Goal: Information Seeking & Learning: Learn about a topic

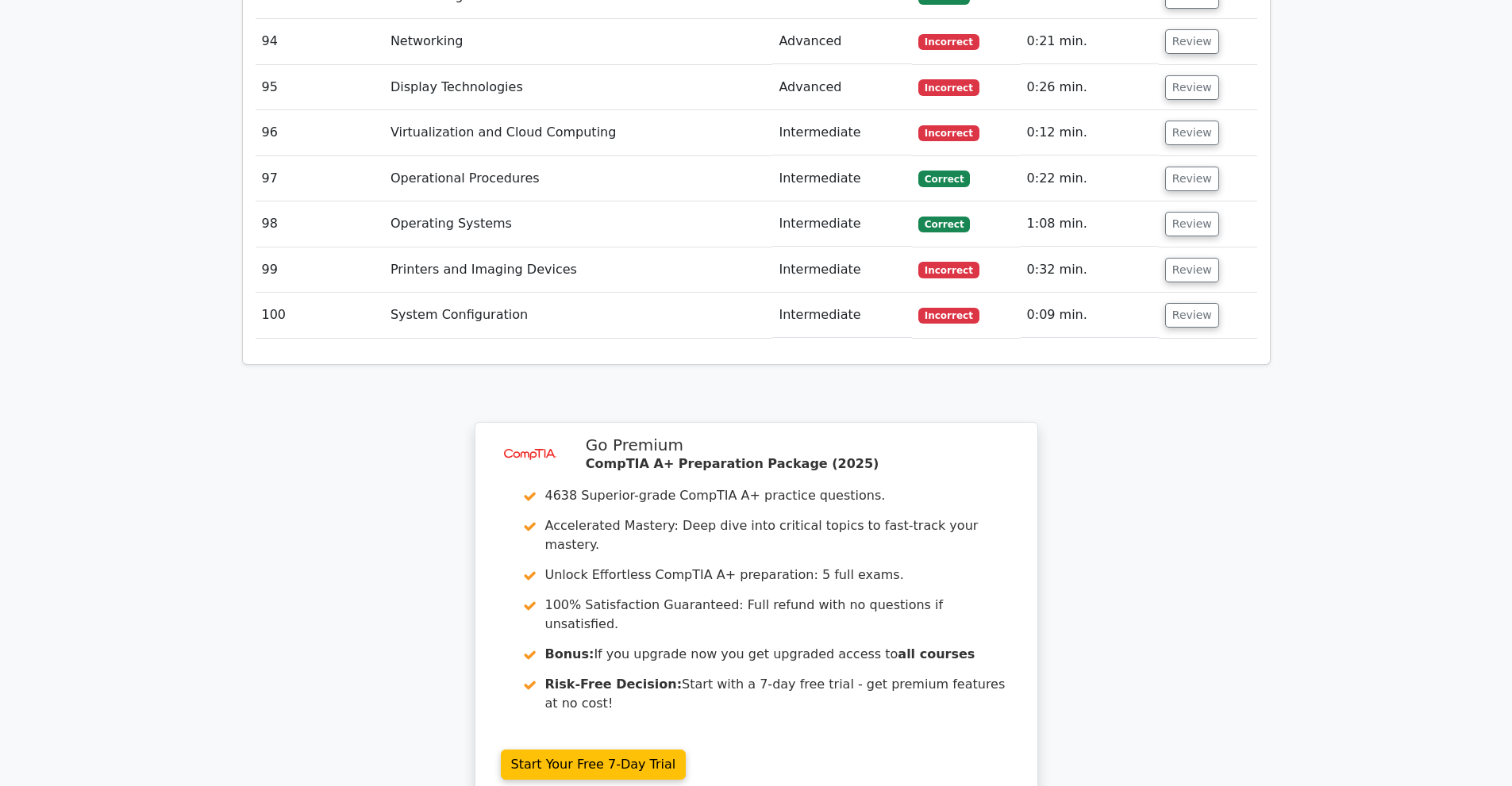
scroll to position [7350, 0]
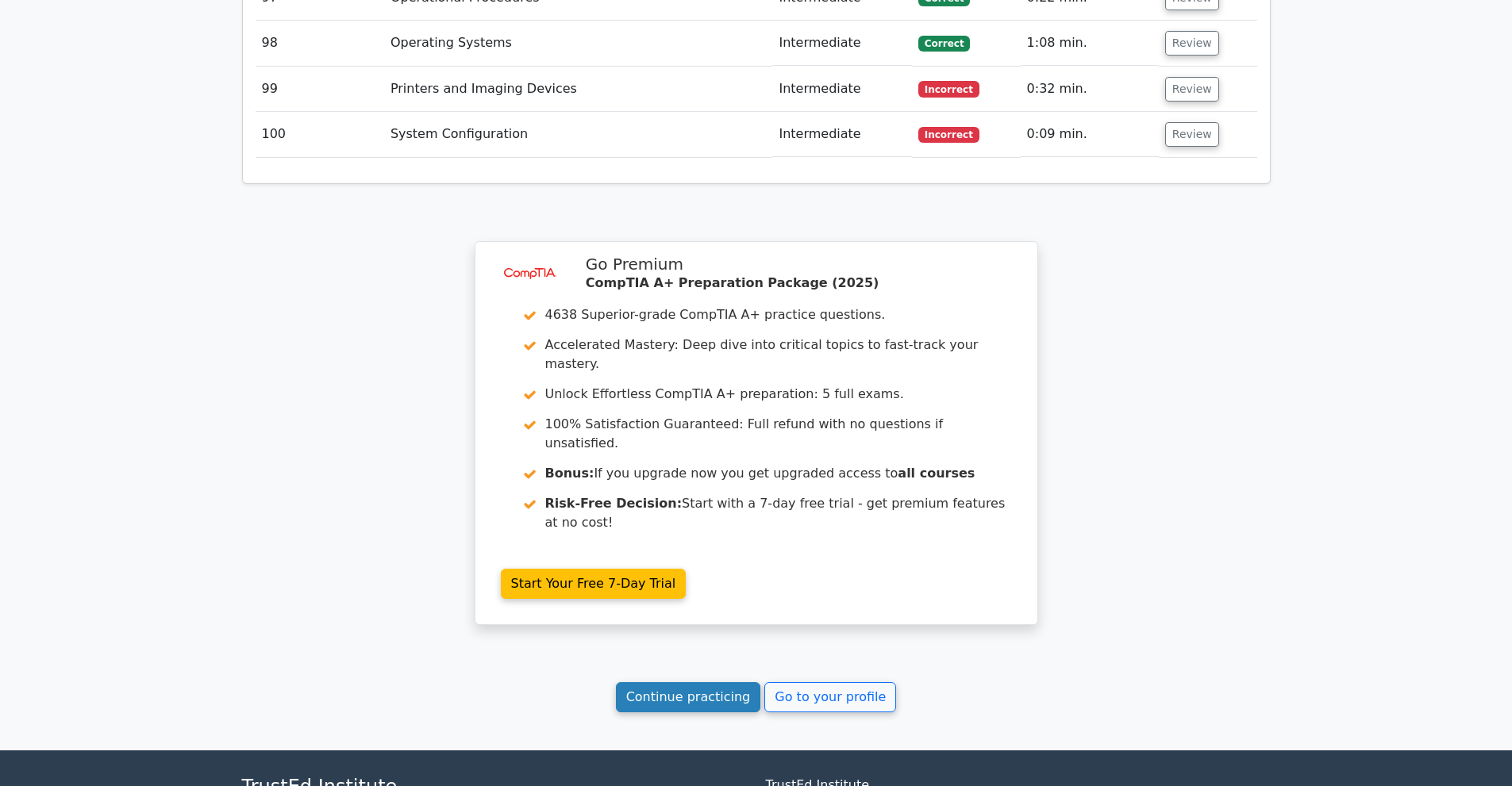
click at [727, 682] on link "Continue practicing" at bounding box center [688, 697] width 145 height 30
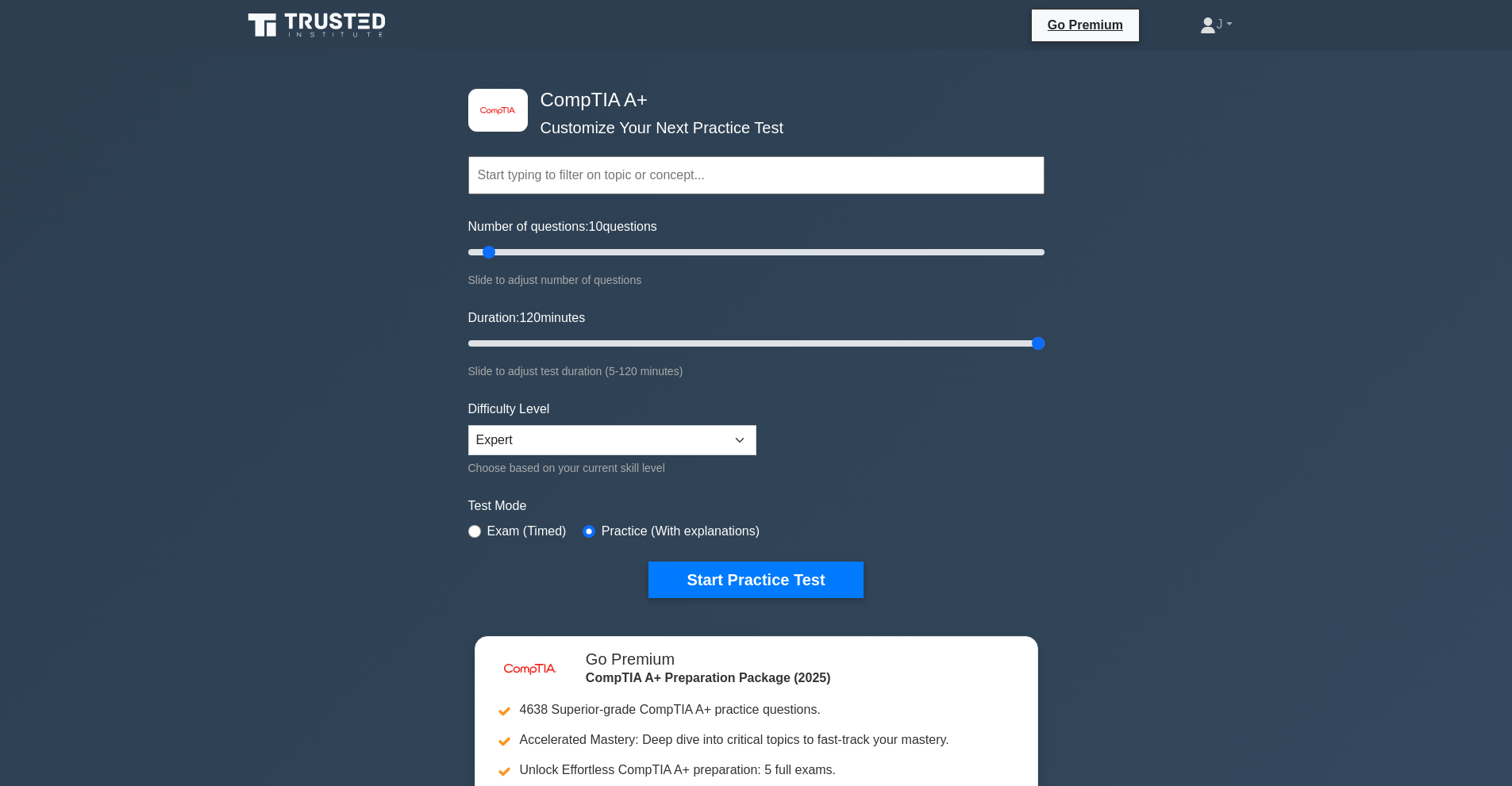
drag, startPoint x: 602, startPoint y: 339, endPoint x: 1239, endPoint y: 346, distance: 637.0
type input "120"
click at [1045, 346] on input "Duration: 120 minutes" at bounding box center [756, 344] width 576 height 19
drag, startPoint x: 538, startPoint y: 243, endPoint x: 742, endPoint y: 275, distance: 206.5
type input "100"
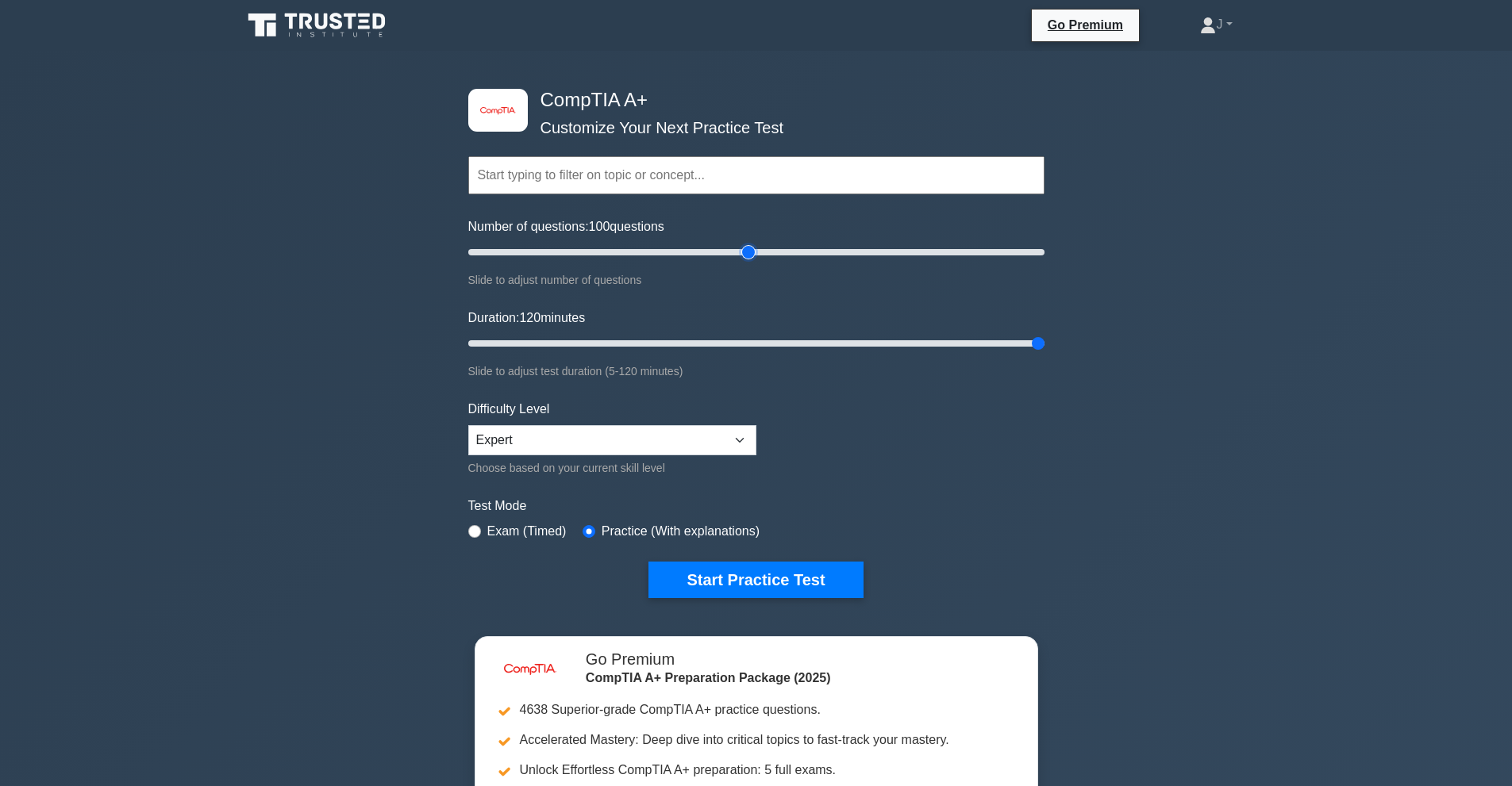
click at [742, 262] on input "Number of questions: 100 questions" at bounding box center [756, 252] width 576 height 19
click at [844, 572] on button "Start Practice Test" at bounding box center [756, 579] width 214 height 37
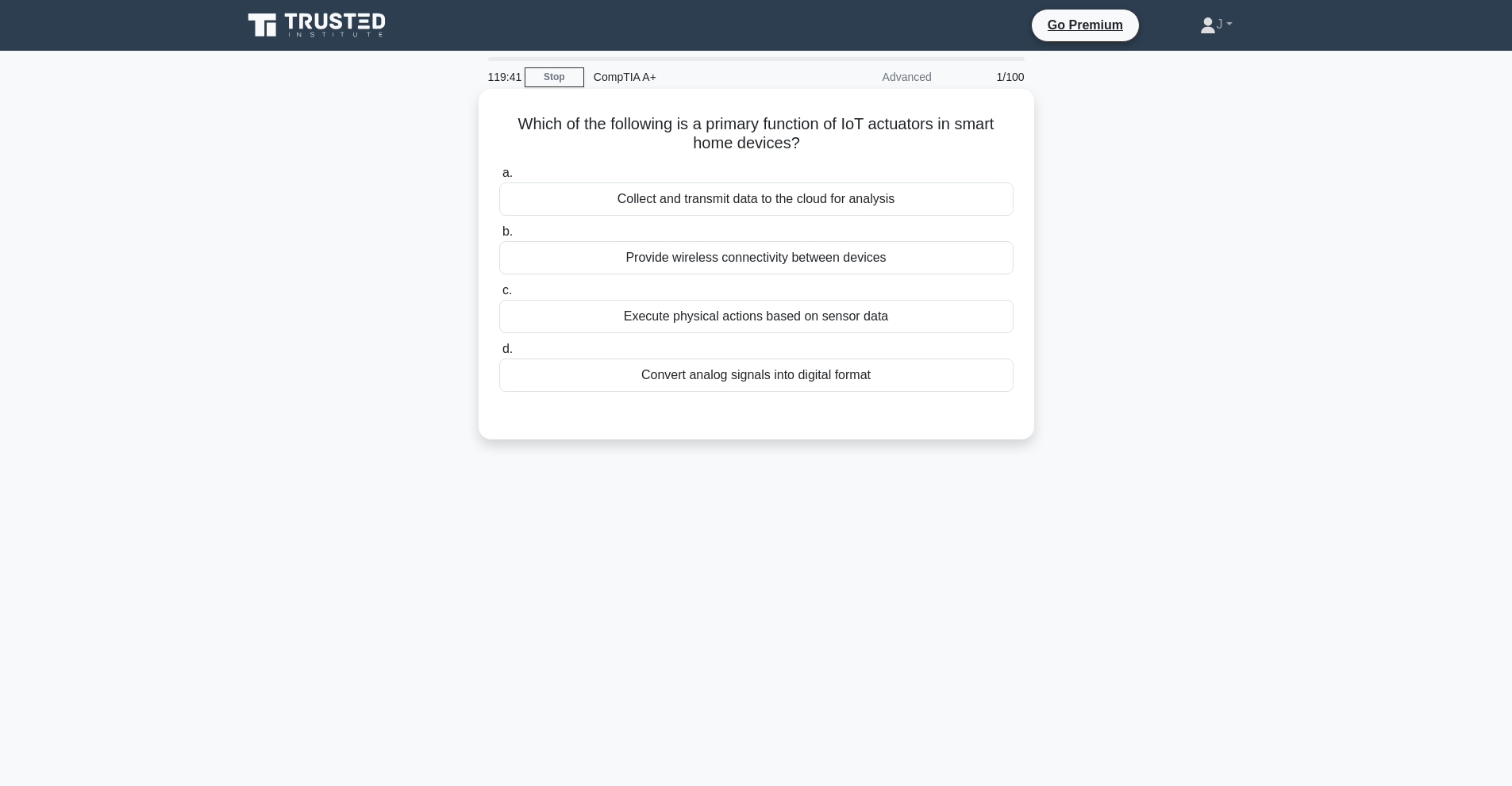
click at [734, 331] on div "Execute physical actions based on sensor data" at bounding box center [756, 316] width 514 height 33
click at [499, 296] on input "c. Execute physical actions based on sensor data" at bounding box center [499, 291] width 0 height 10
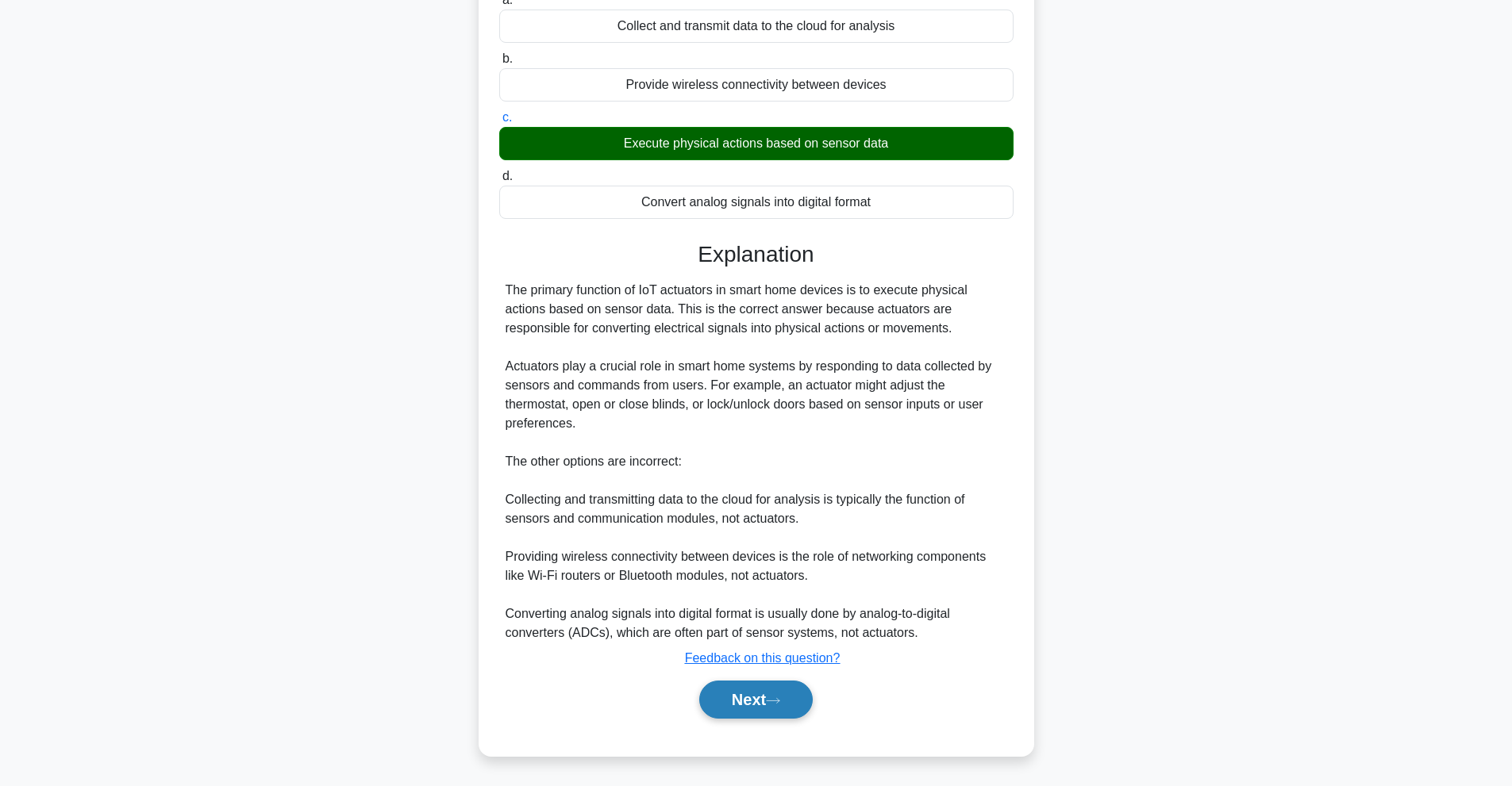
click at [803, 708] on button "Next" at bounding box center [756, 699] width 113 height 38
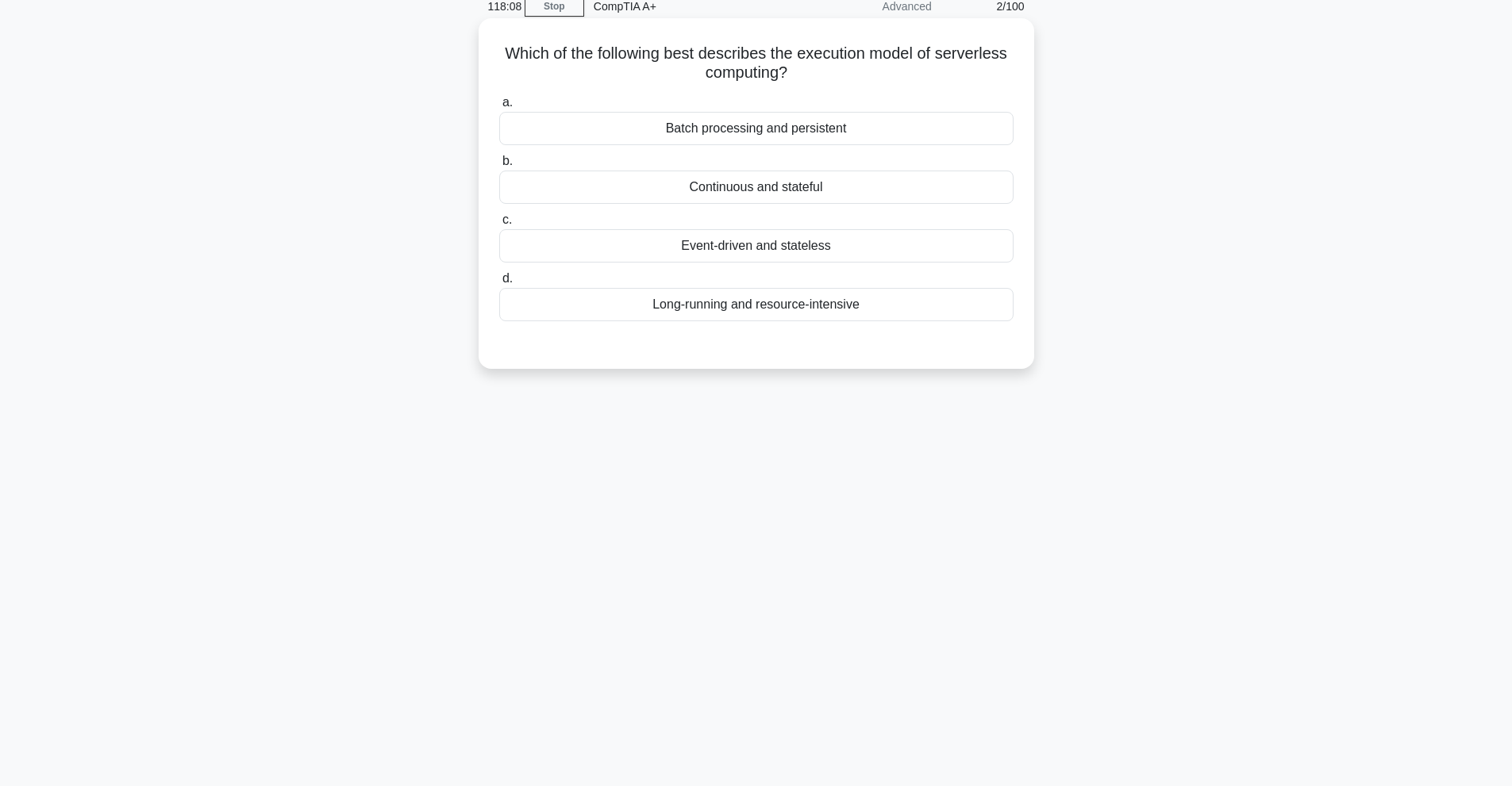
click at [720, 200] on div "Continuous and stateful" at bounding box center [756, 187] width 514 height 33
click at [499, 167] on input "b. Continuous and stateful" at bounding box center [499, 162] width 0 height 10
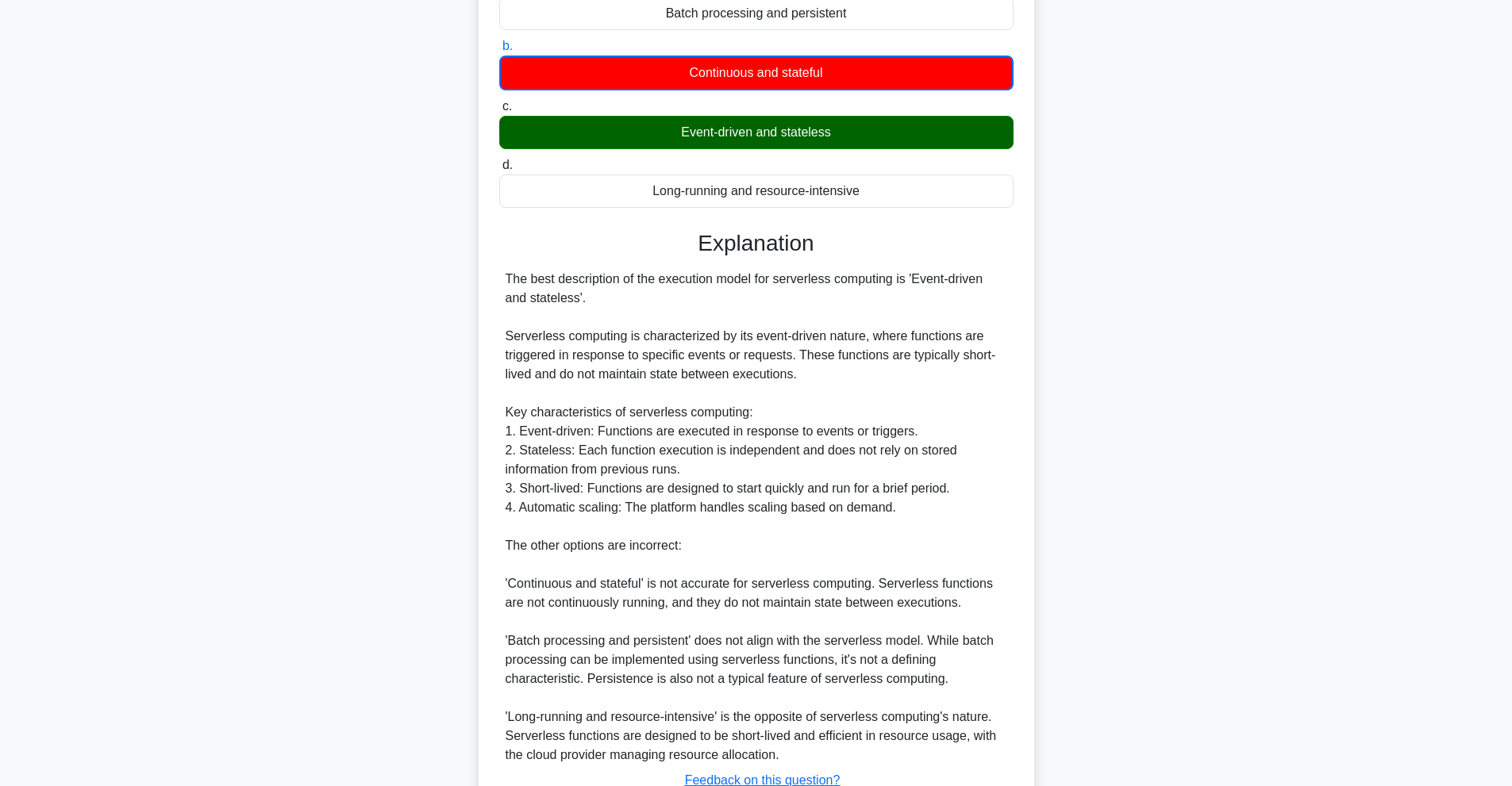
scroll to position [309, 0]
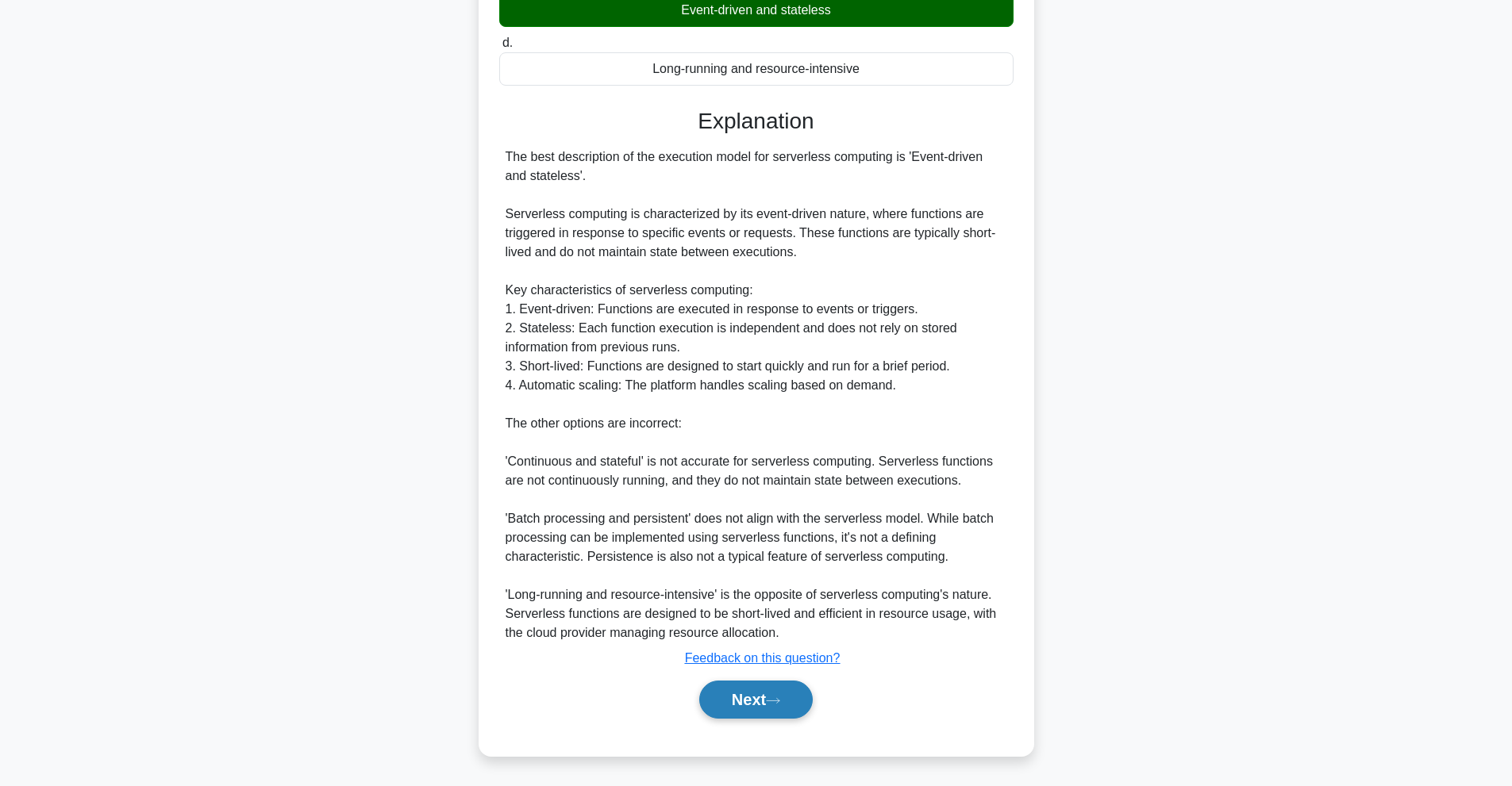
click at [801, 714] on button "Next" at bounding box center [756, 699] width 113 height 38
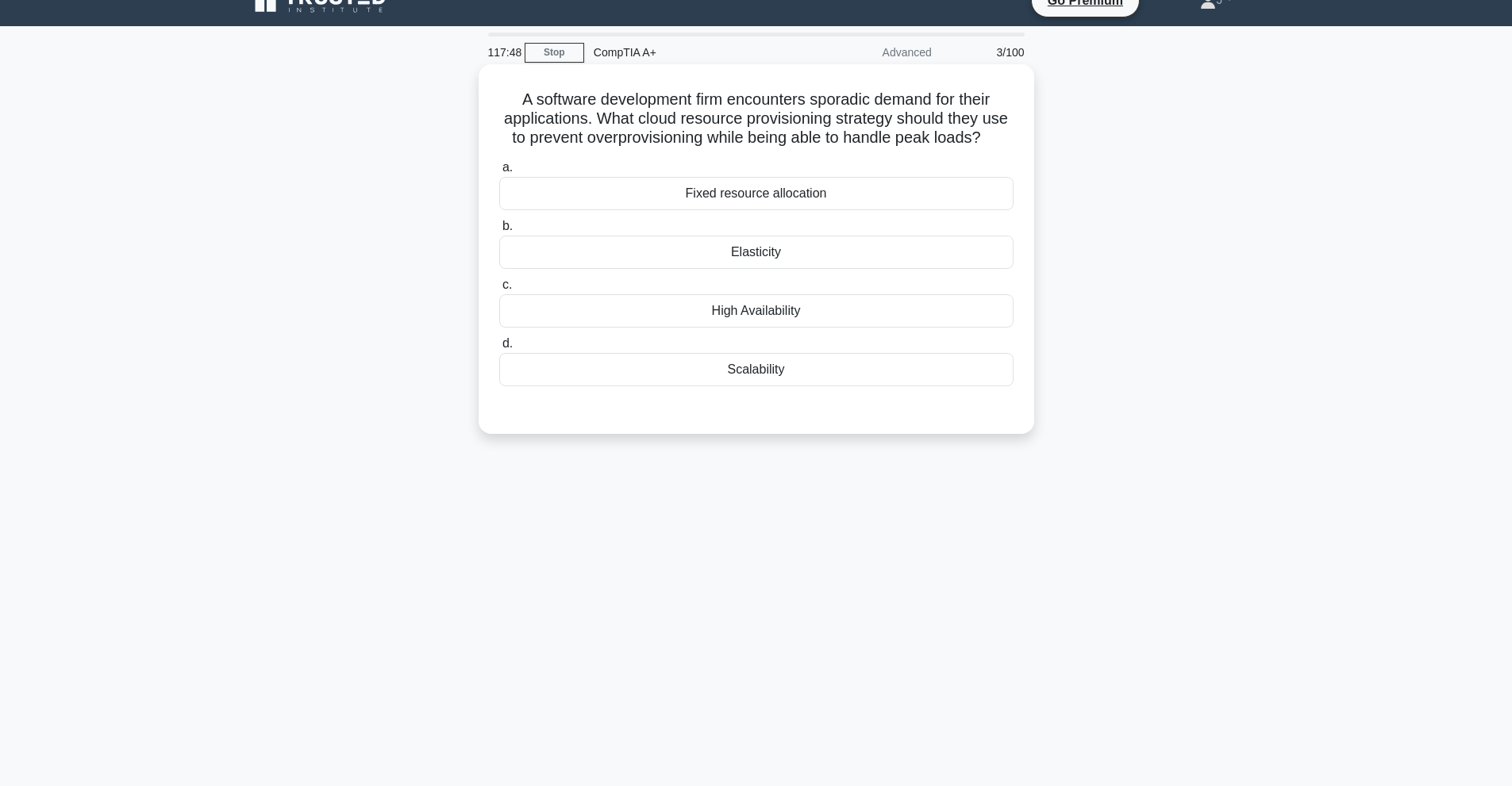
scroll to position [0, 0]
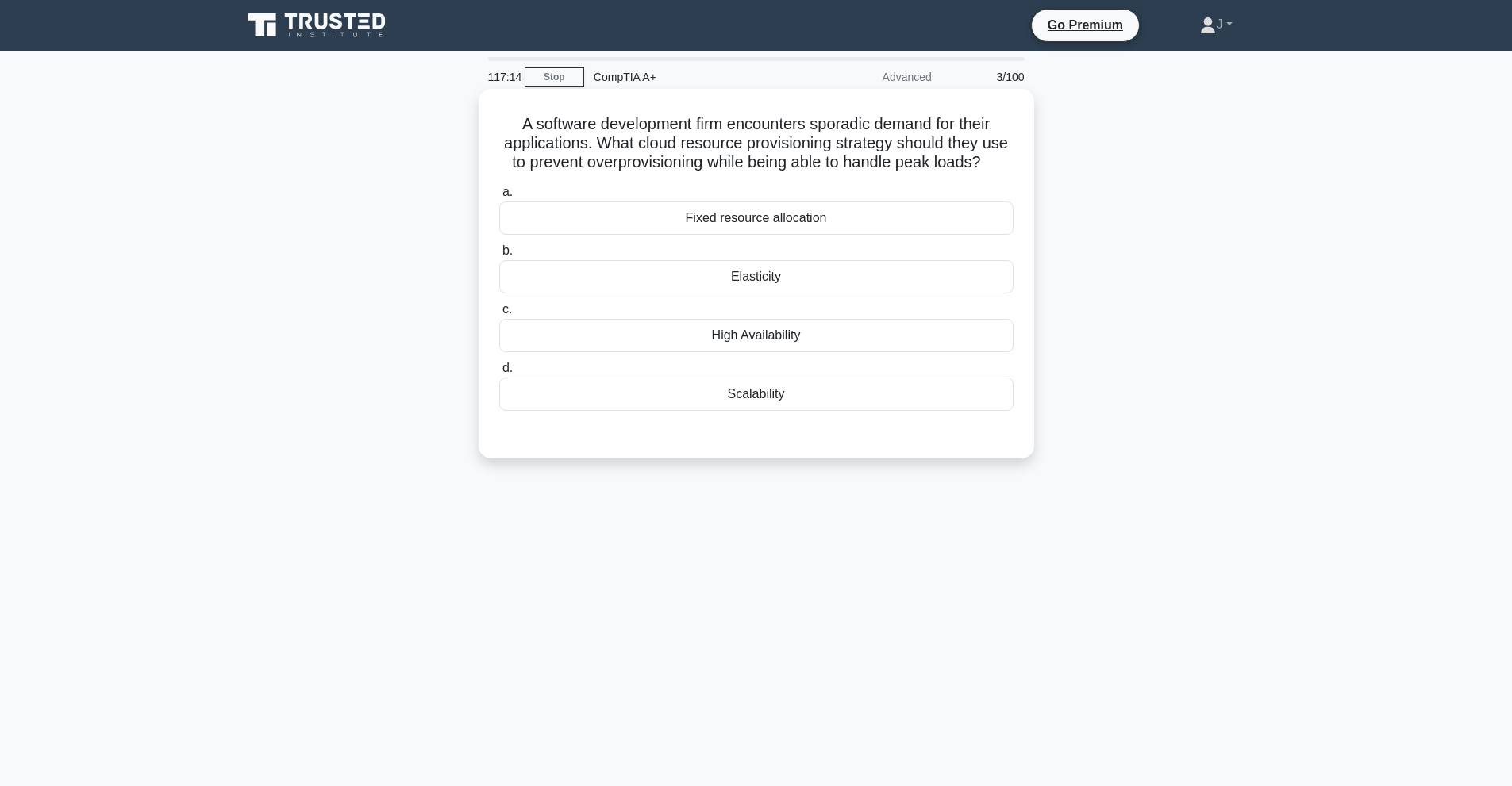
click at [781, 352] on div "High Availability" at bounding box center [756, 335] width 514 height 33
click at [499, 315] on input "c. High Availability" at bounding box center [499, 310] width 0 height 10
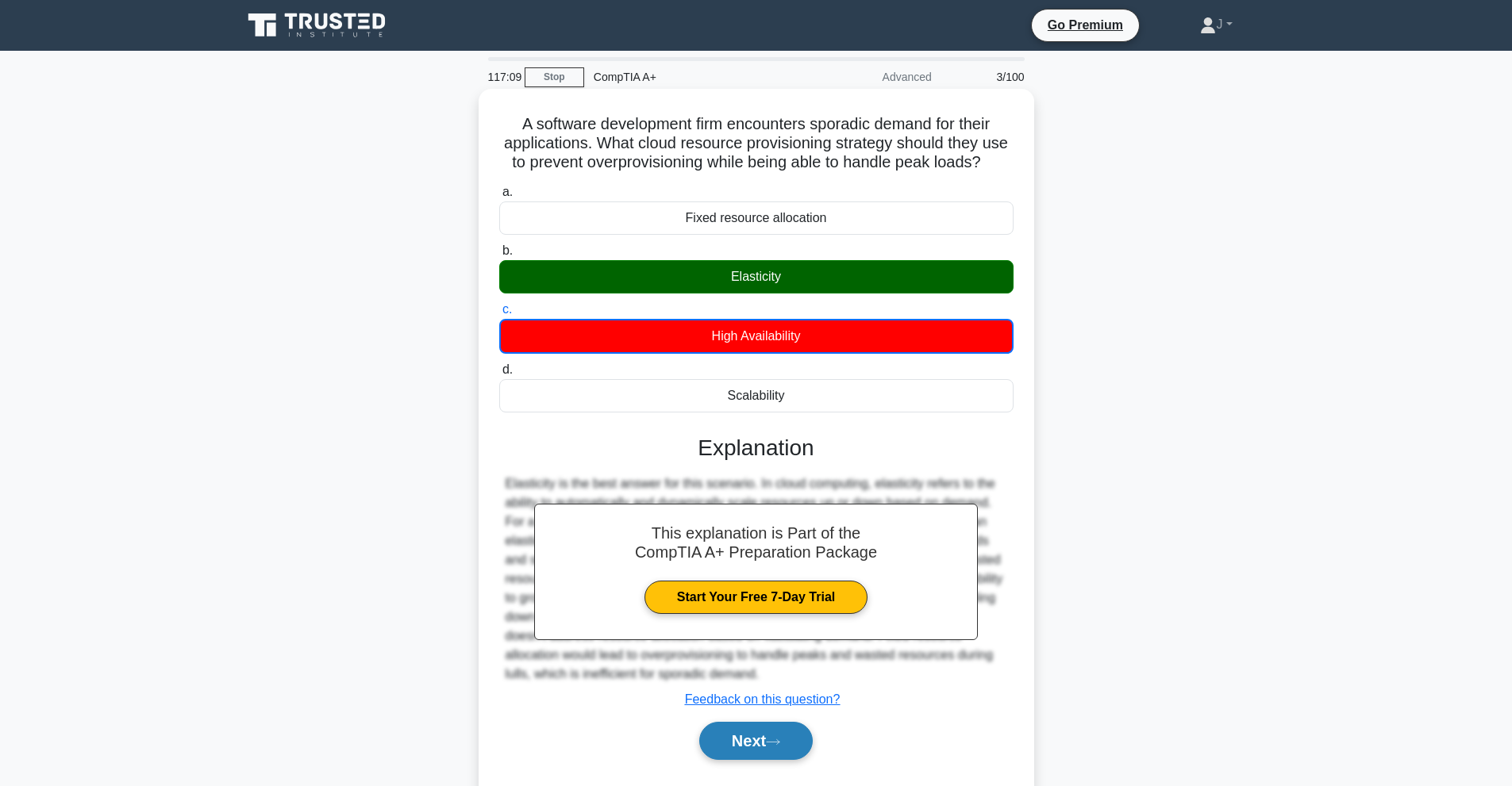
click at [801, 760] on button "Next" at bounding box center [756, 741] width 113 height 38
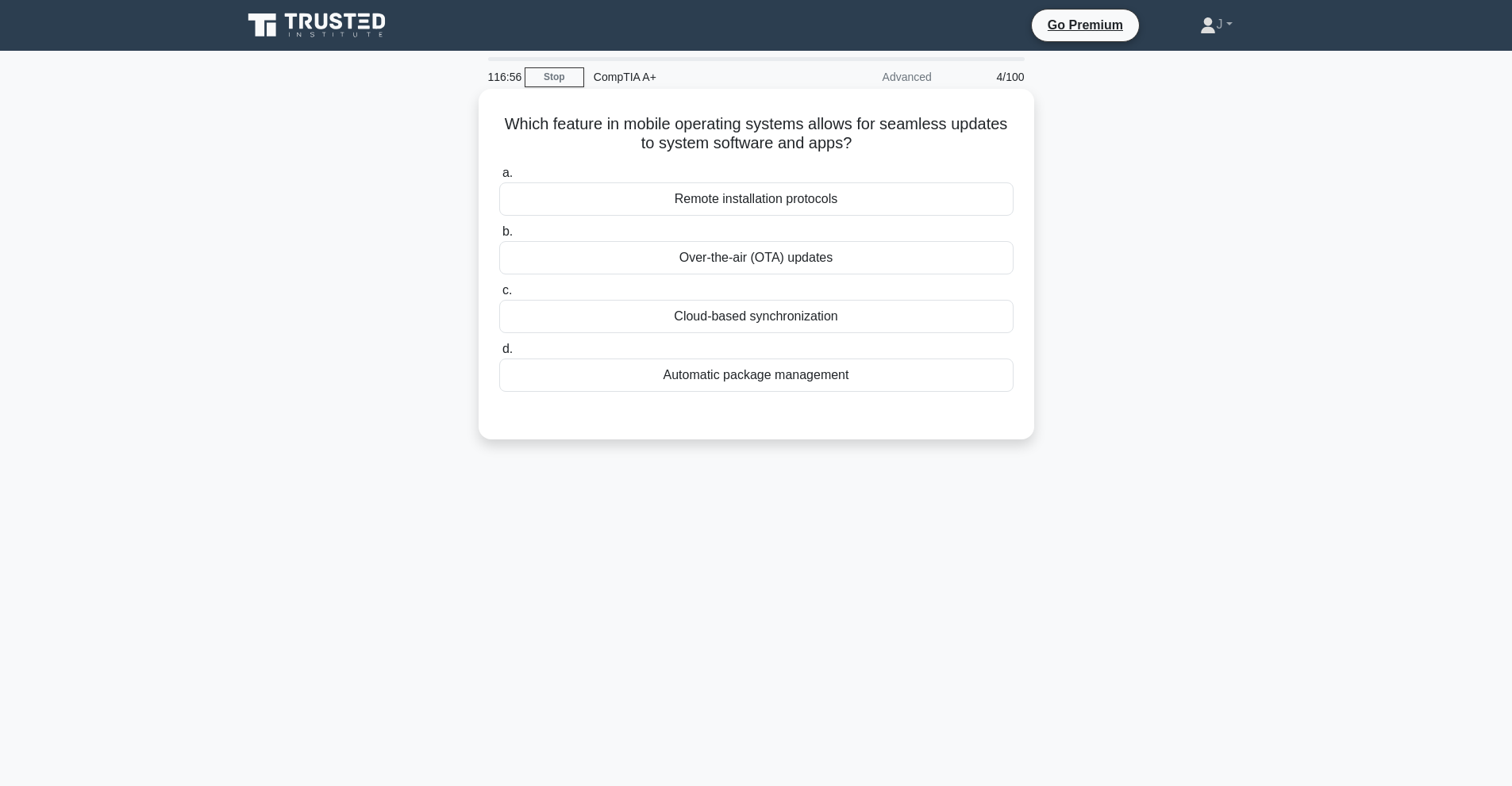
click at [797, 270] on div "Over-the-air (OTA) updates" at bounding box center [756, 258] width 514 height 33
click at [499, 237] on input "b. Over-the-air (OTA) updates" at bounding box center [499, 232] width 0 height 10
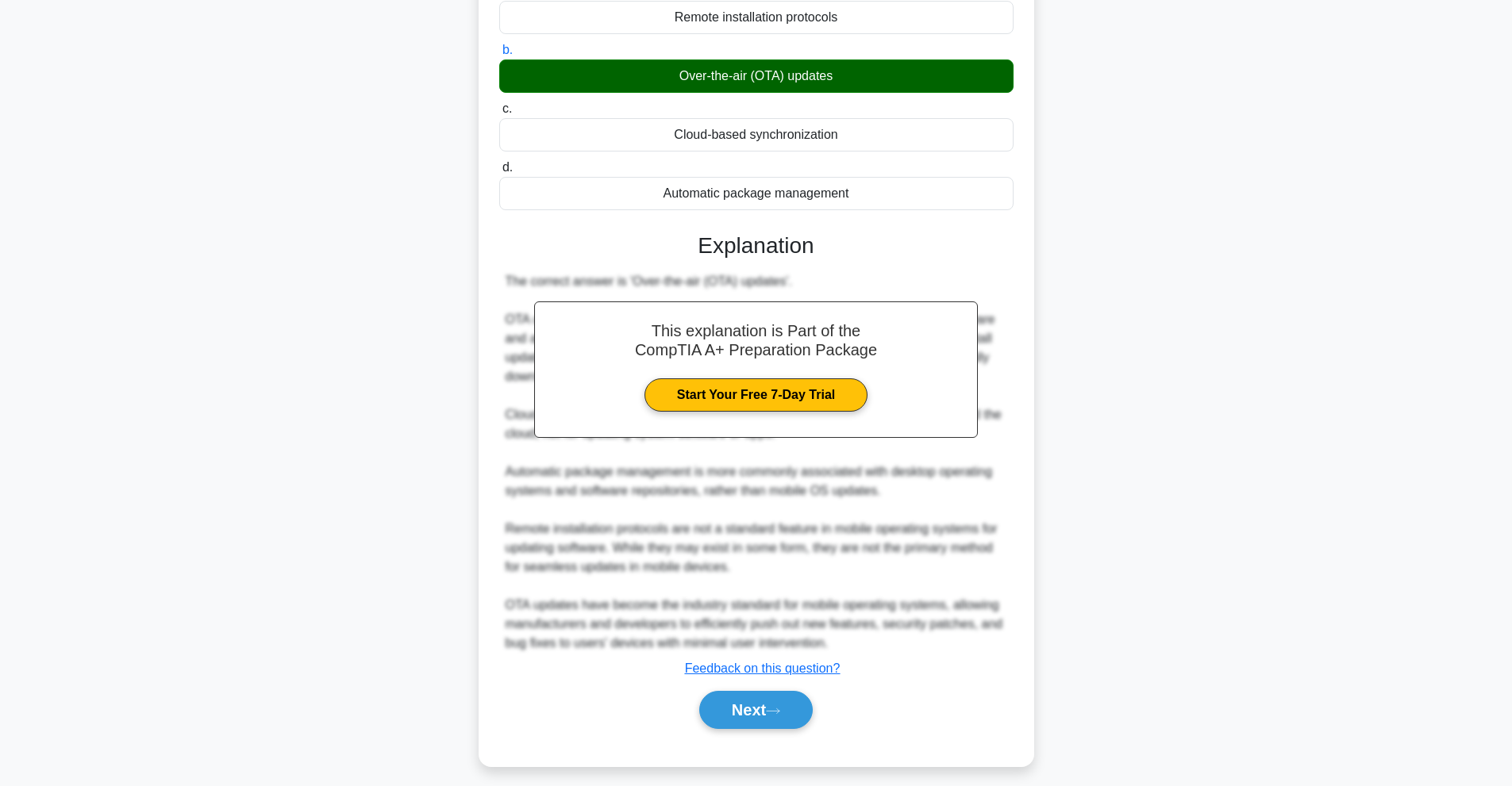
scroll to position [193, 0]
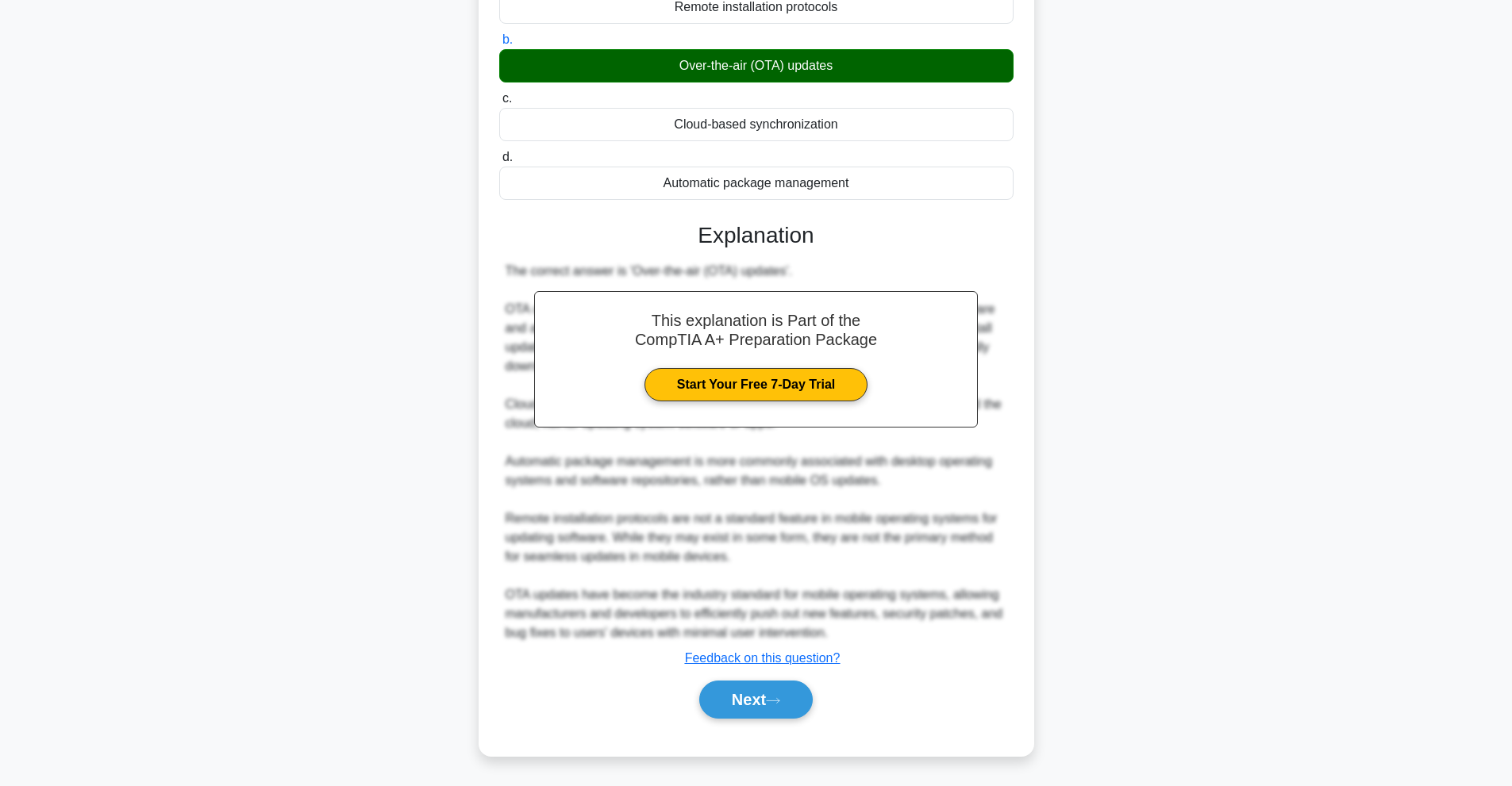
click at [795, 680] on div "Next" at bounding box center [756, 700] width 514 height 51
click at [795, 683] on button "Next" at bounding box center [756, 699] width 113 height 38
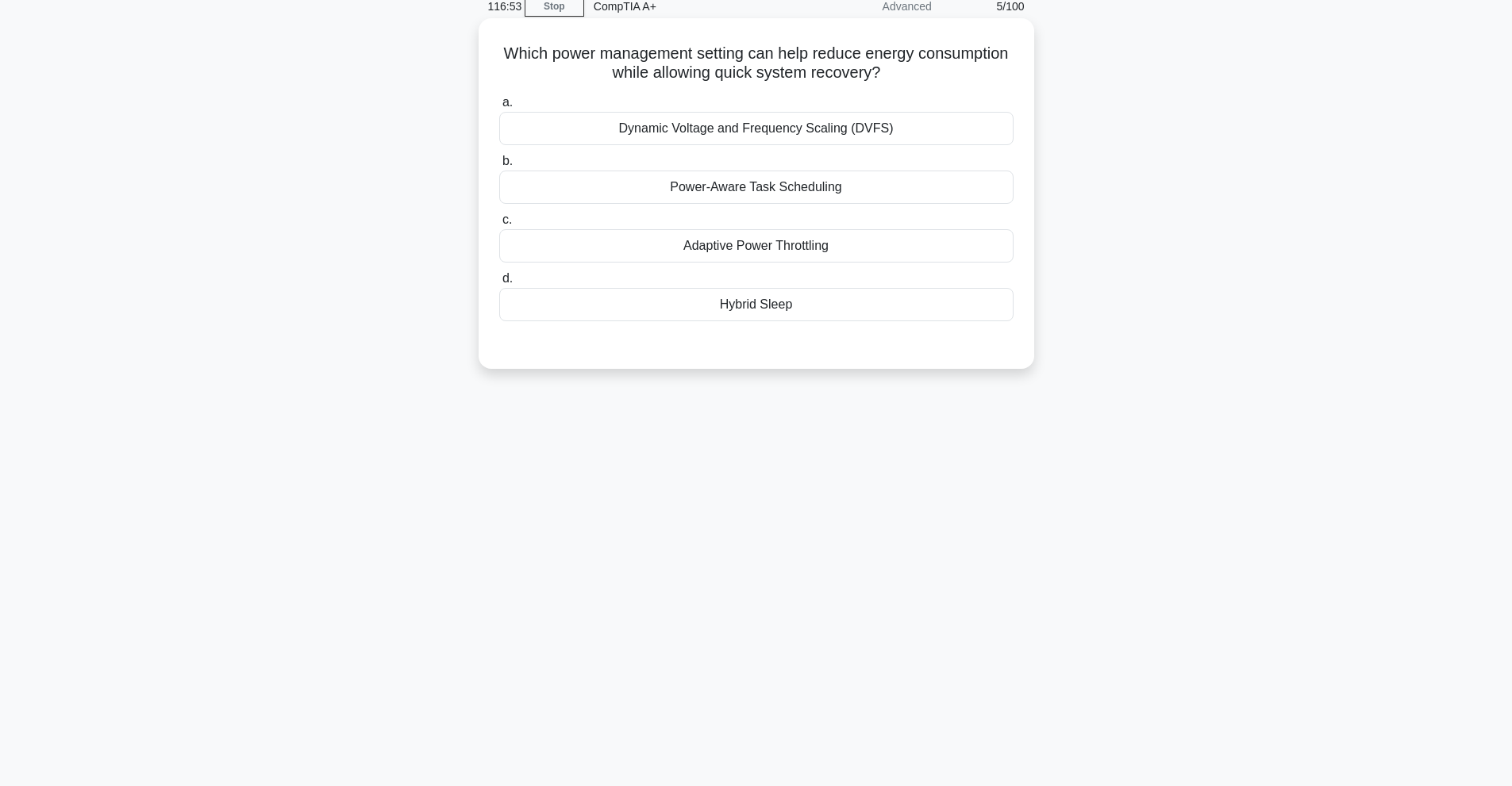
scroll to position [71, 0]
click at [717, 182] on div "Power-Aware Task Scheduling" at bounding box center [756, 187] width 514 height 33
click at [499, 167] on input "b. Power-Aware Task Scheduling" at bounding box center [499, 162] width 0 height 10
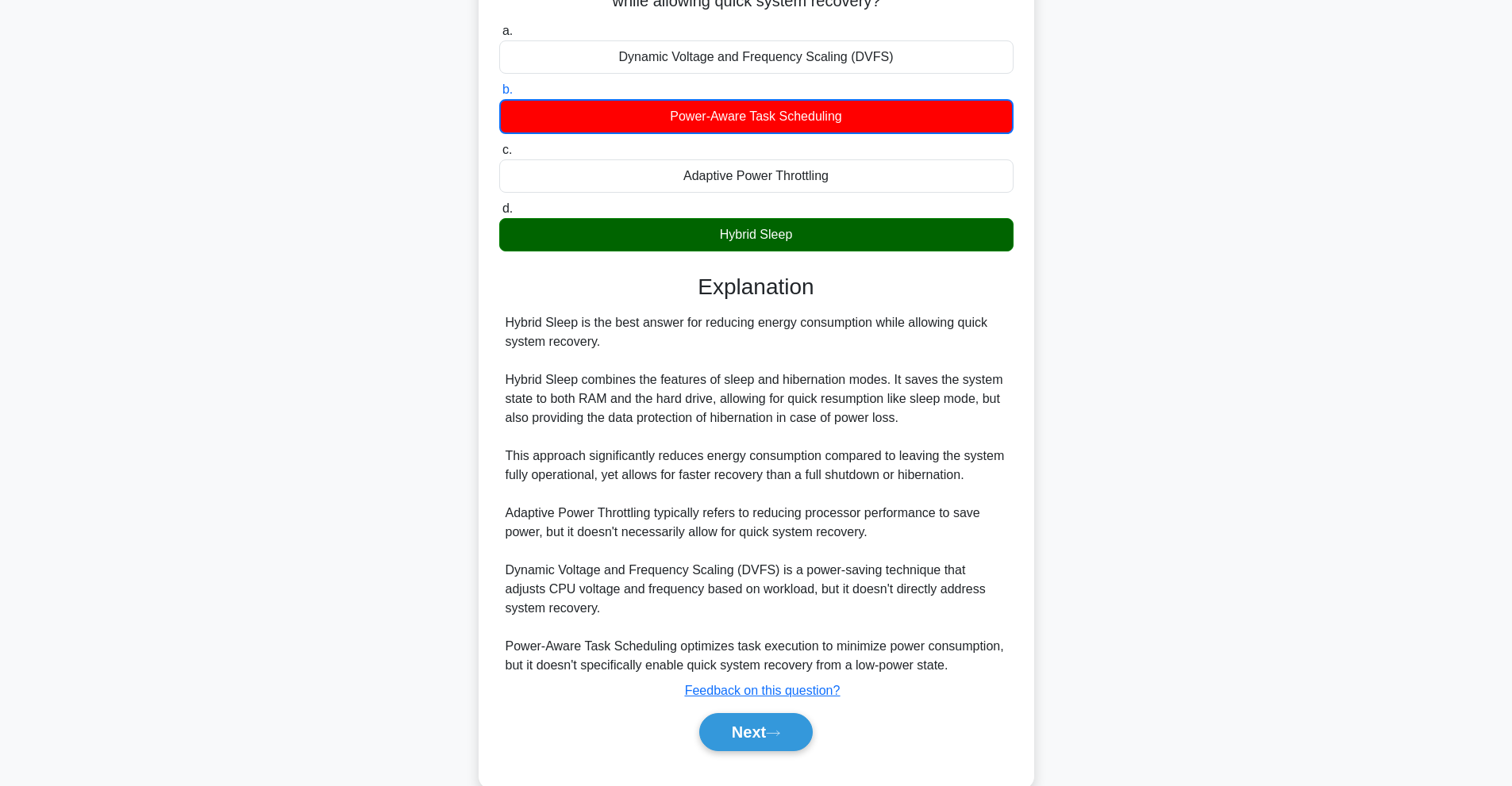
scroll to position [175, 0]
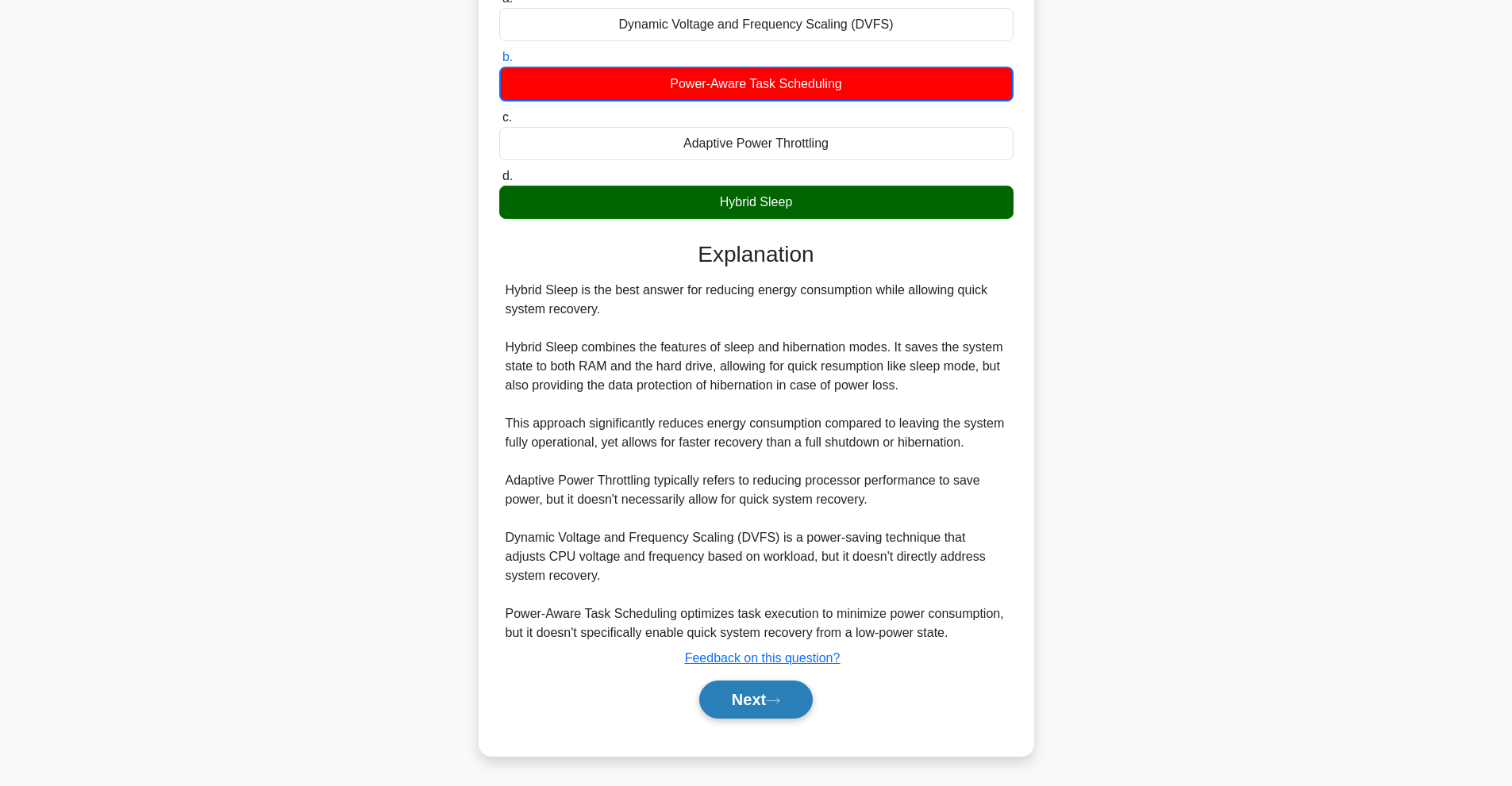
click at [760, 706] on button "Next" at bounding box center [756, 699] width 113 height 38
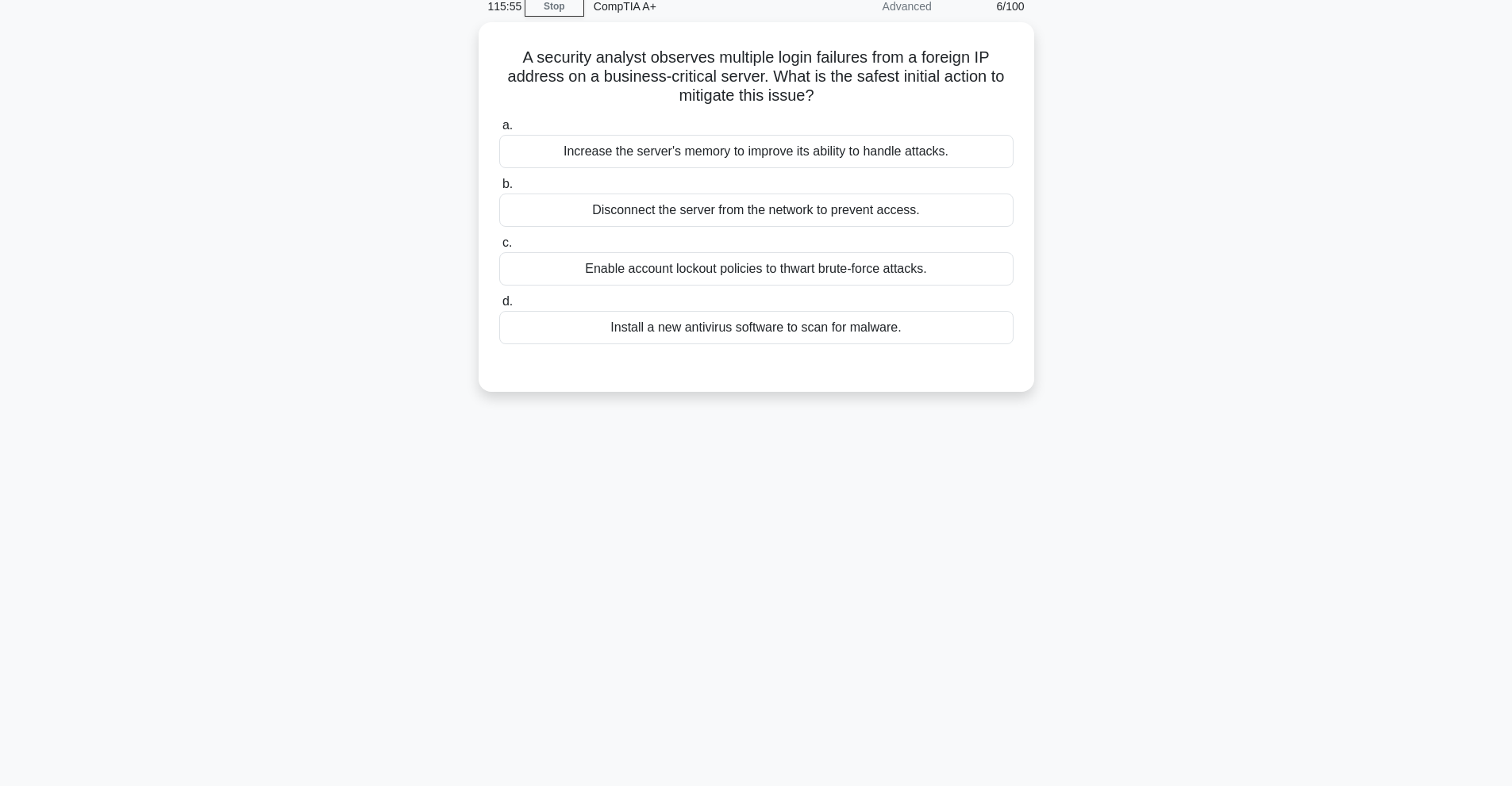
scroll to position [71, 0]
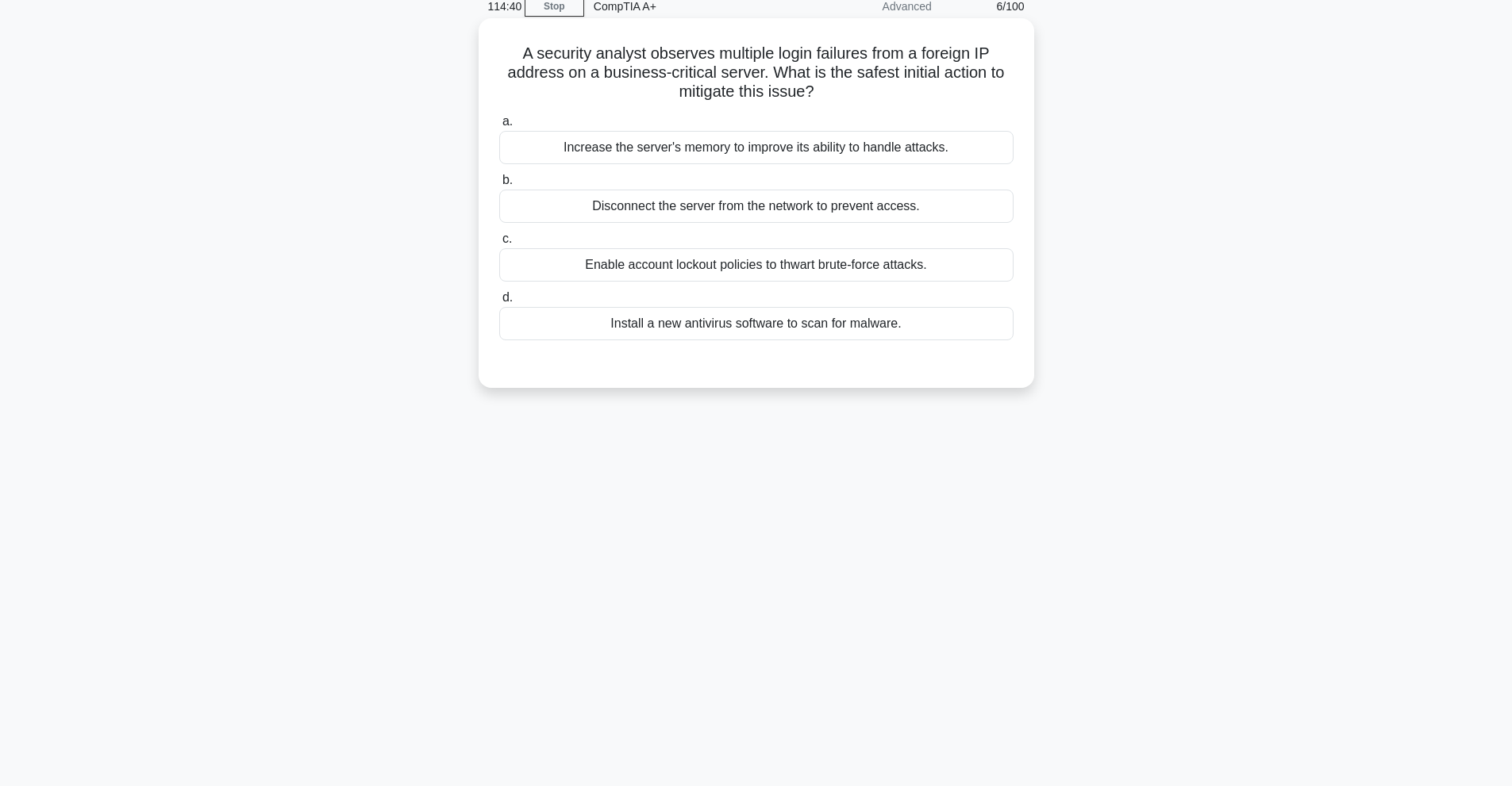
click at [757, 269] on div "Enable account lockout policies to thwart brute-force attacks." at bounding box center [756, 265] width 514 height 33
click at [499, 244] on input "c. Enable account lockout policies to thwart brute-force attacks." at bounding box center [499, 239] width 0 height 10
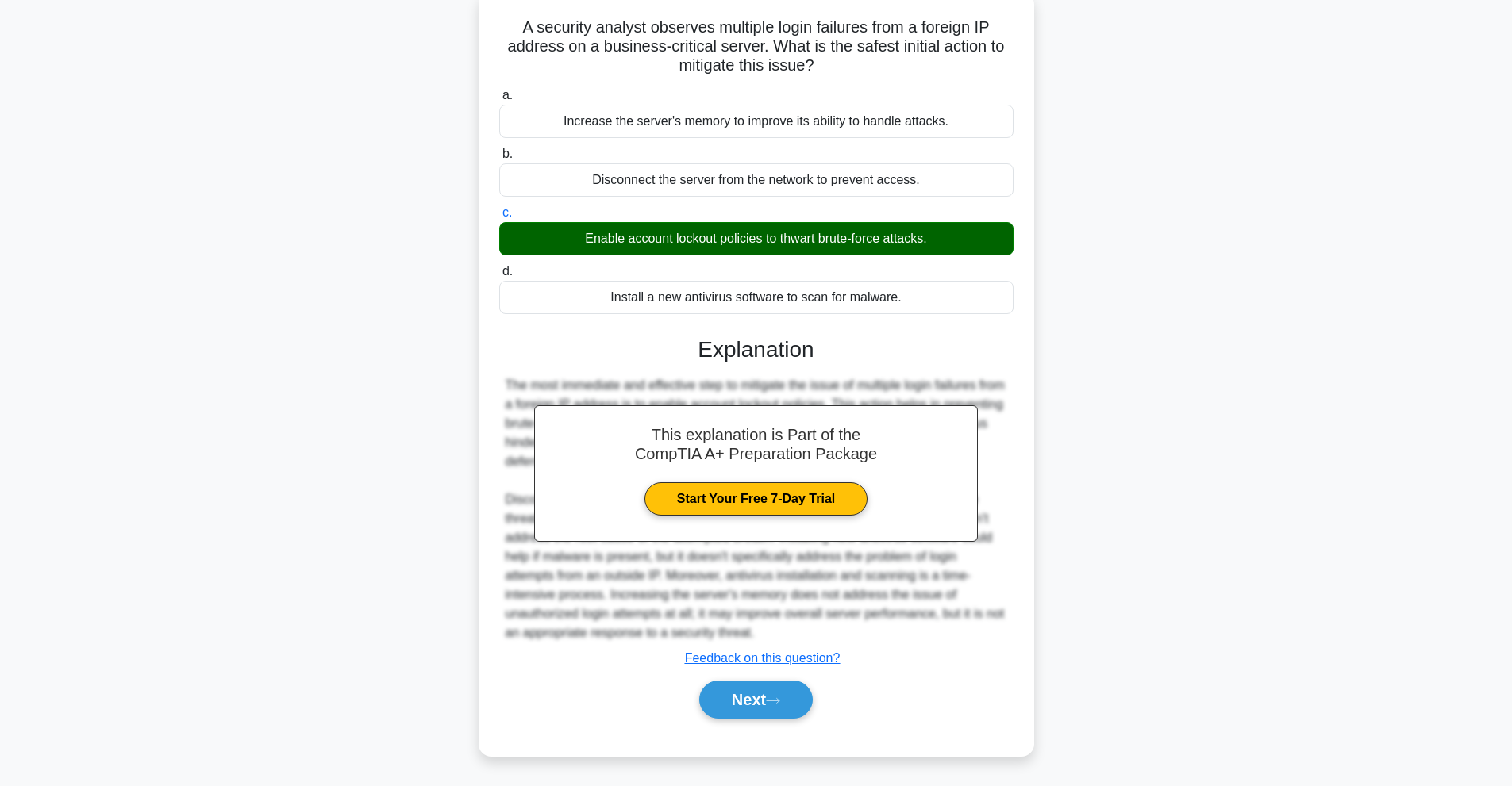
scroll to position [117, 0]
click at [790, 695] on button "Next" at bounding box center [756, 699] width 113 height 38
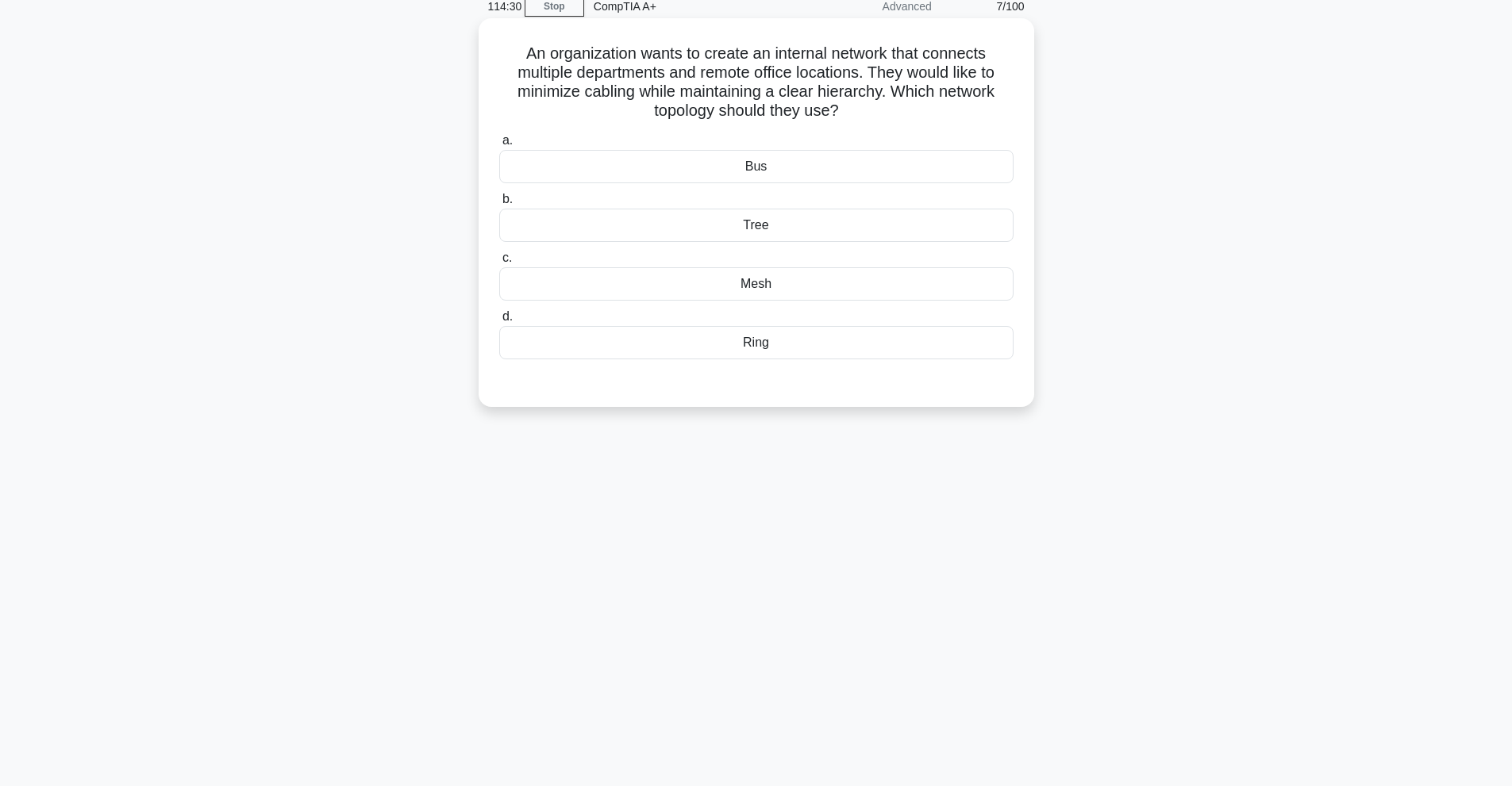
click at [785, 289] on div "Mesh" at bounding box center [756, 283] width 514 height 33
click at [499, 264] on input "c. Mesh" at bounding box center [499, 259] width 0 height 10
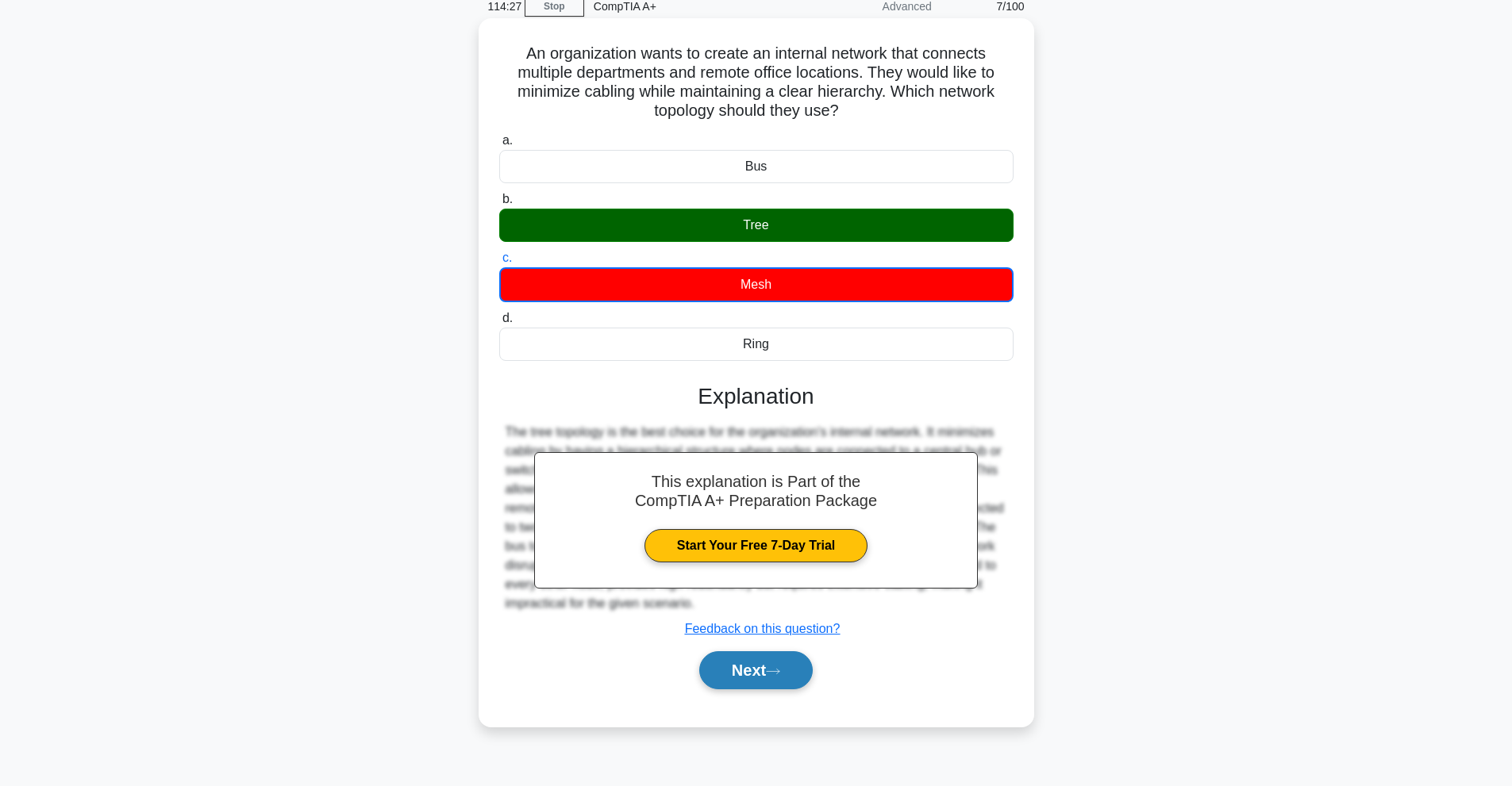
click at [799, 671] on button "Next" at bounding box center [756, 670] width 113 height 38
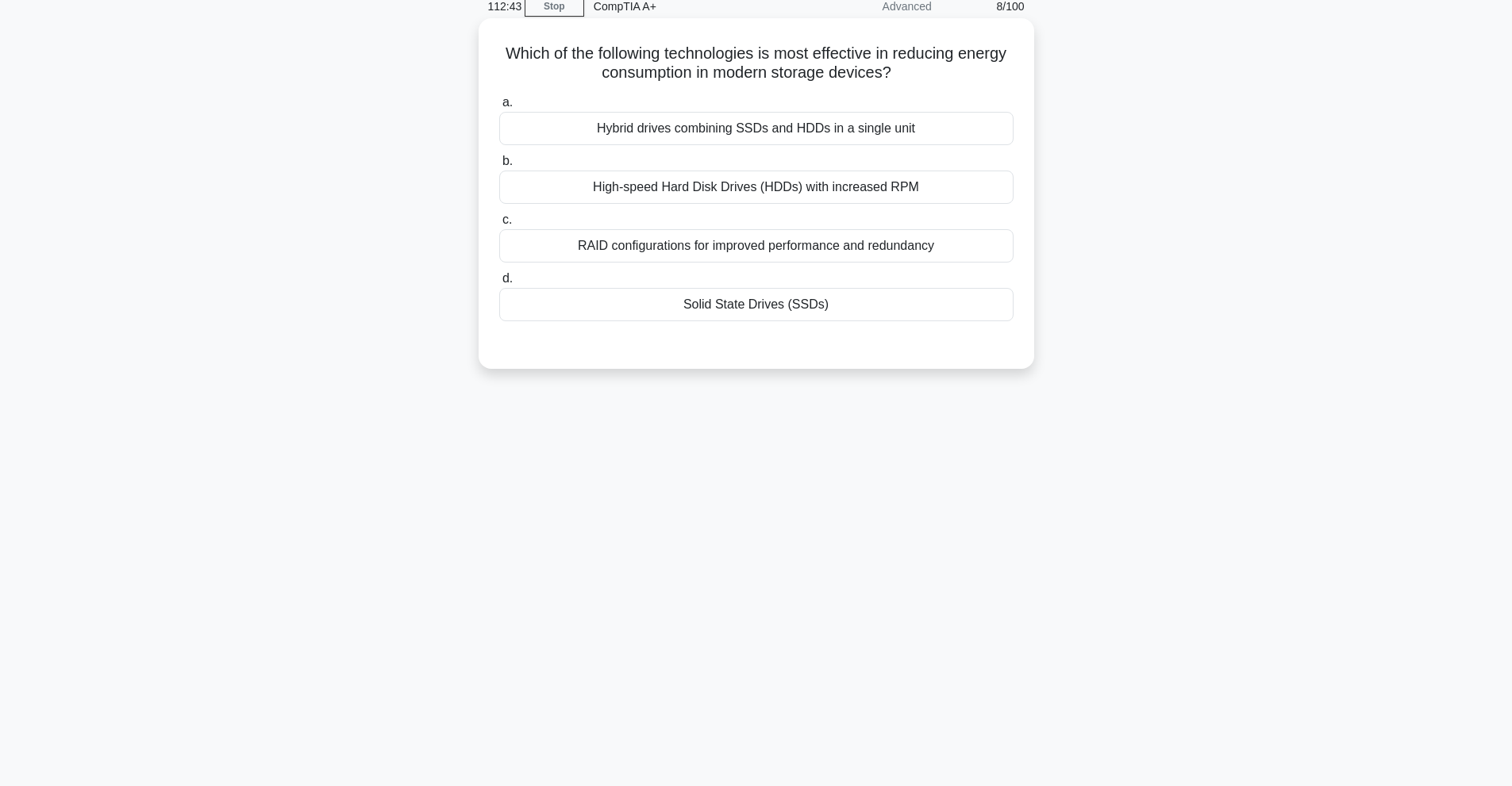
scroll to position [0, 0]
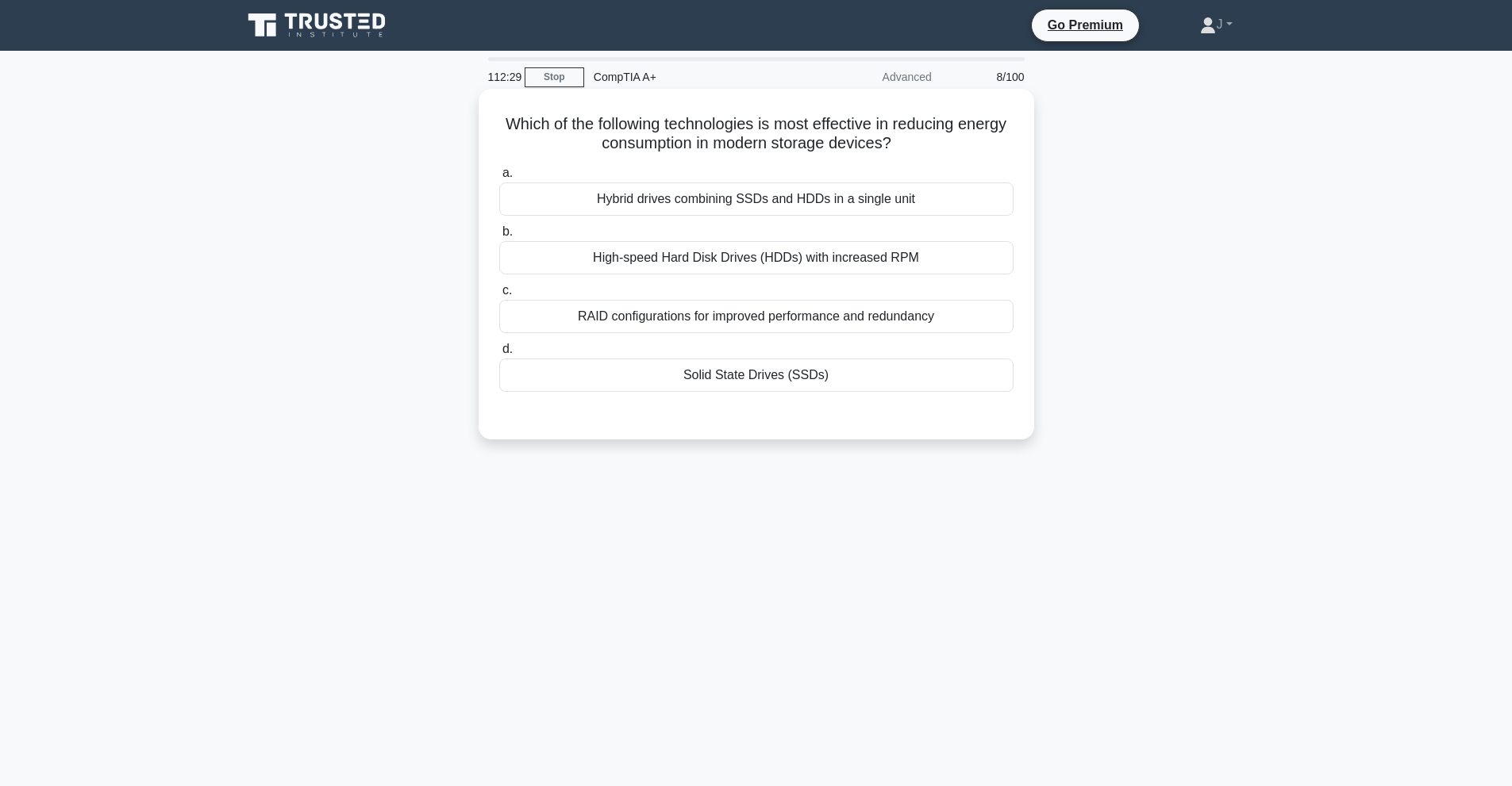
click at [832, 369] on div "Solid State Drives (SSDs)" at bounding box center [756, 375] width 514 height 33
click at [499, 355] on input "d. Solid State Drives (SSDs)" at bounding box center [499, 350] width 0 height 10
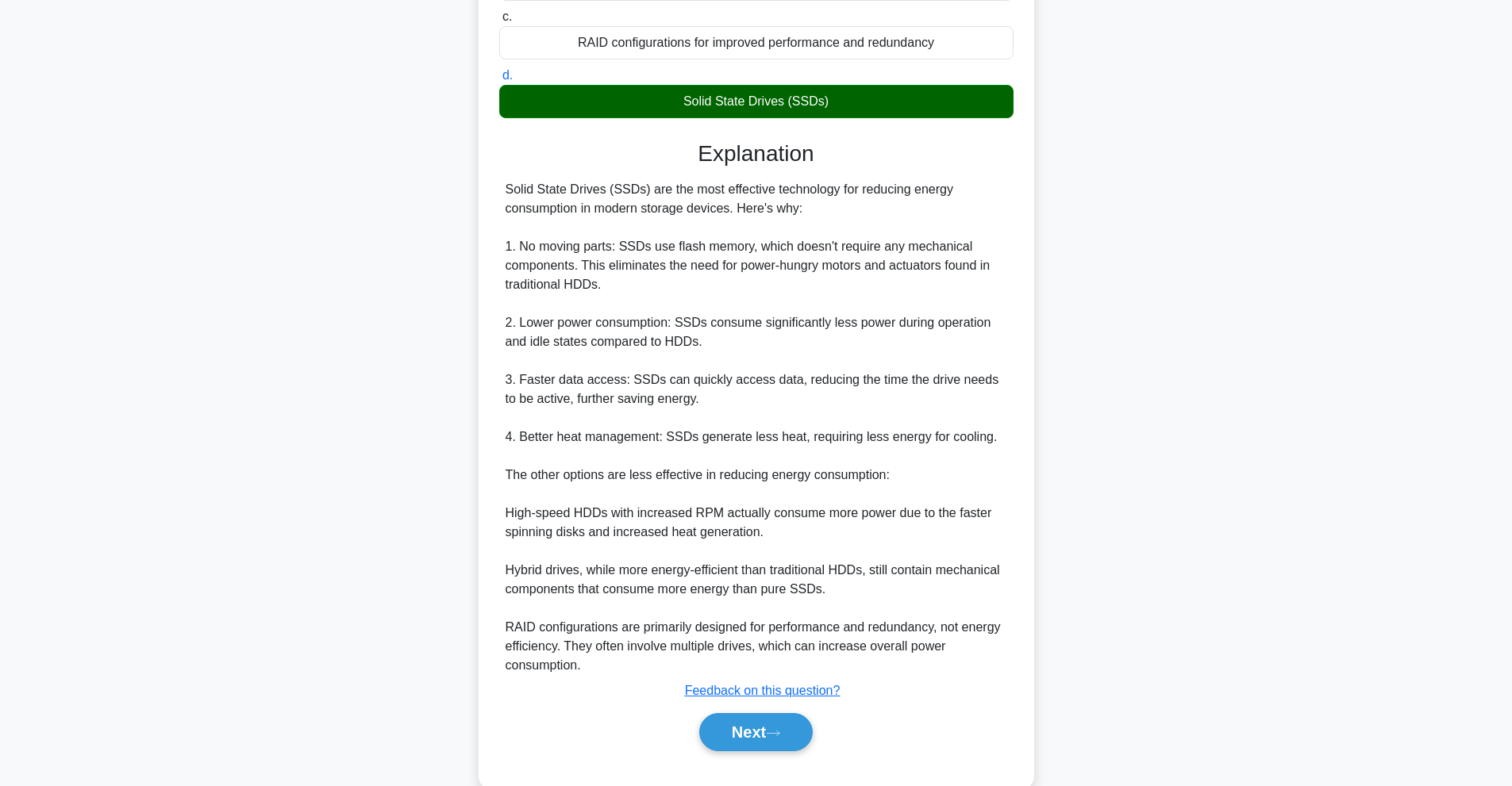
scroll to position [307, 0]
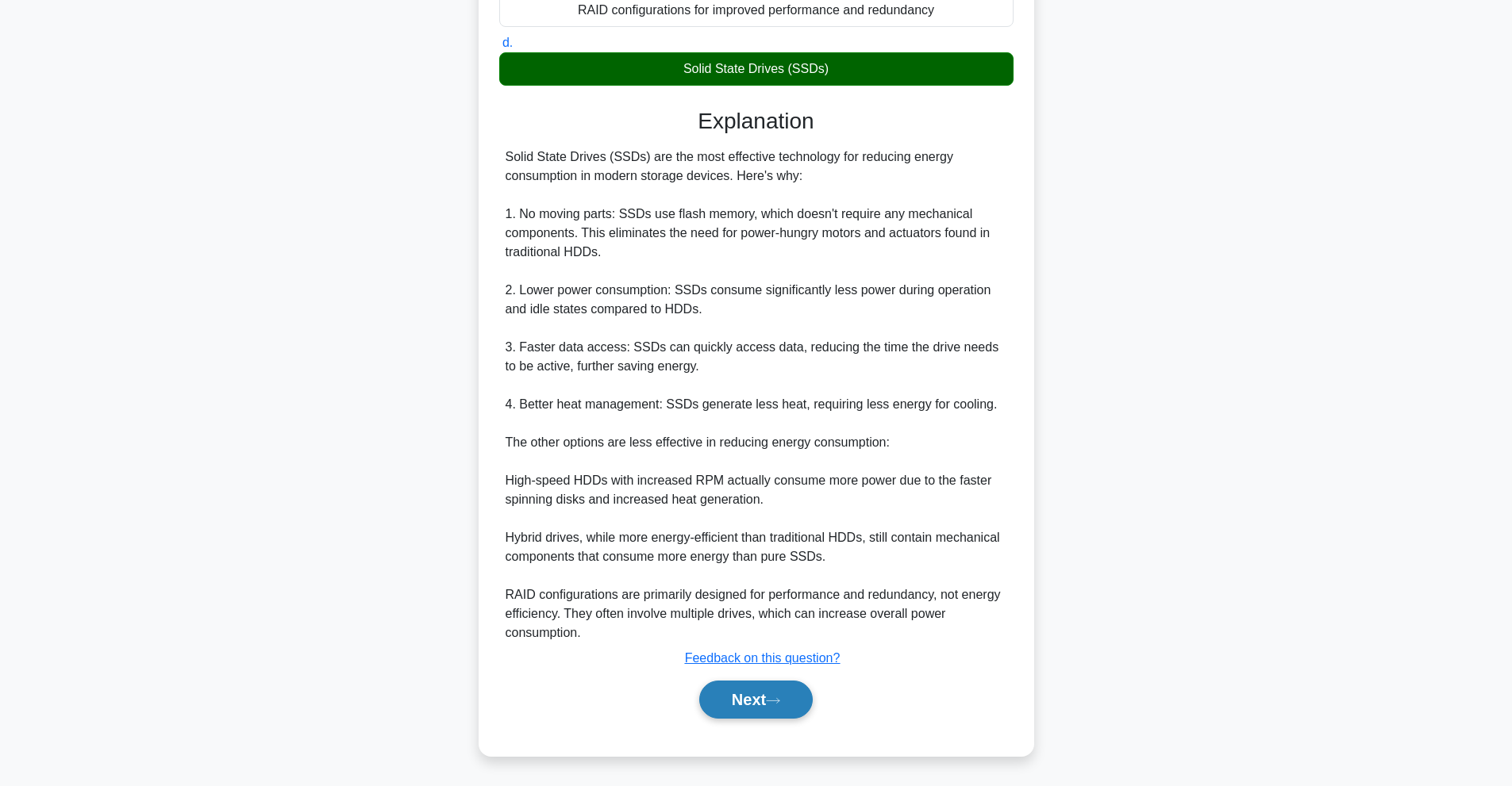
click at [778, 691] on button "Next" at bounding box center [756, 699] width 113 height 38
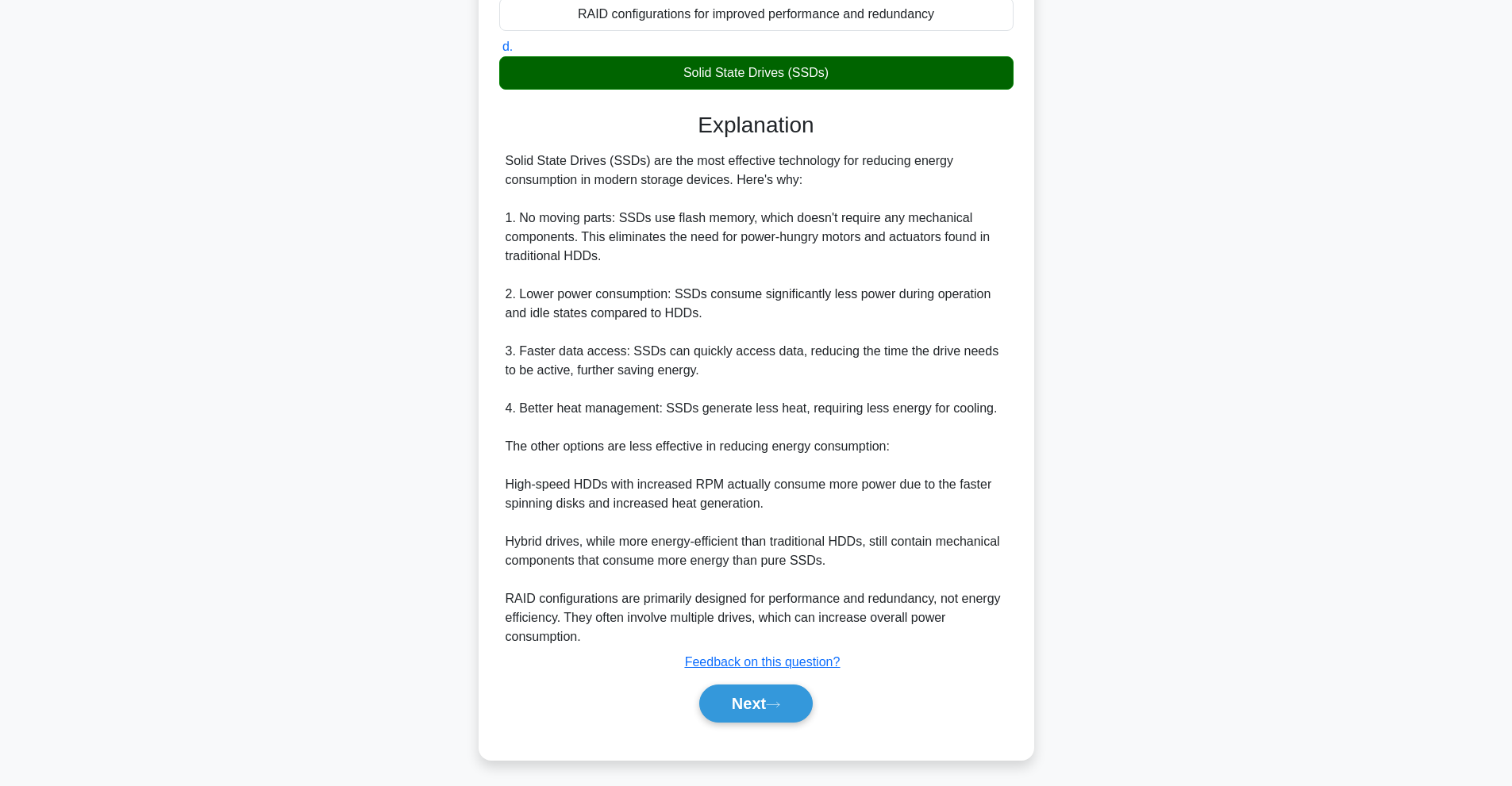
scroll to position [71, 0]
